Goal: Transaction & Acquisition: Book appointment/travel/reservation

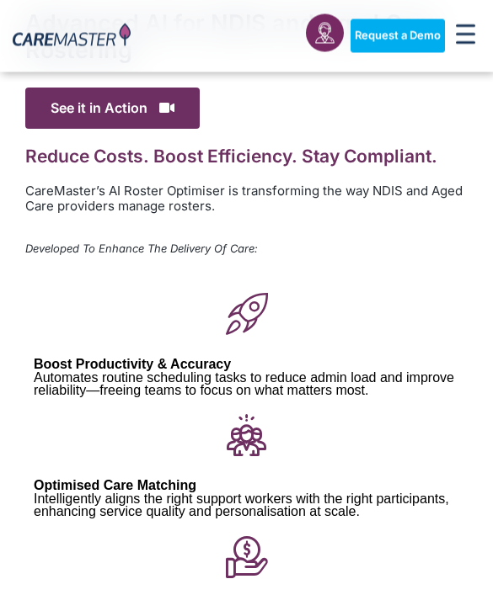
scroll to position [344, 0]
click at [88, 49] on img at bounding box center [72, 37] width 118 height 26
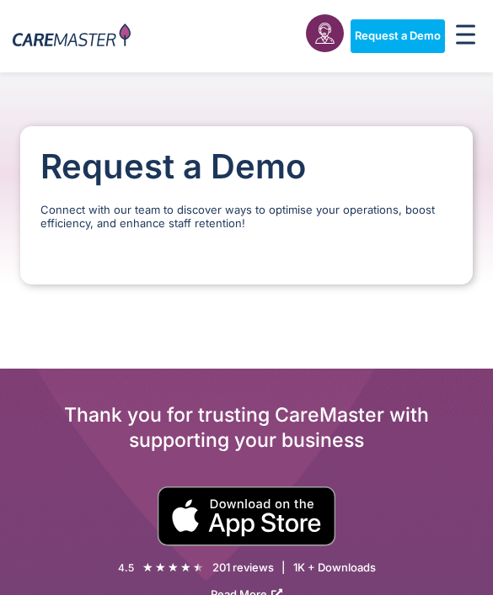
click at [442, 41] on link "Request a Demo" at bounding box center [397, 36] width 94 height 34
